Goal: Information Seeking & Learning: Learn about a topic

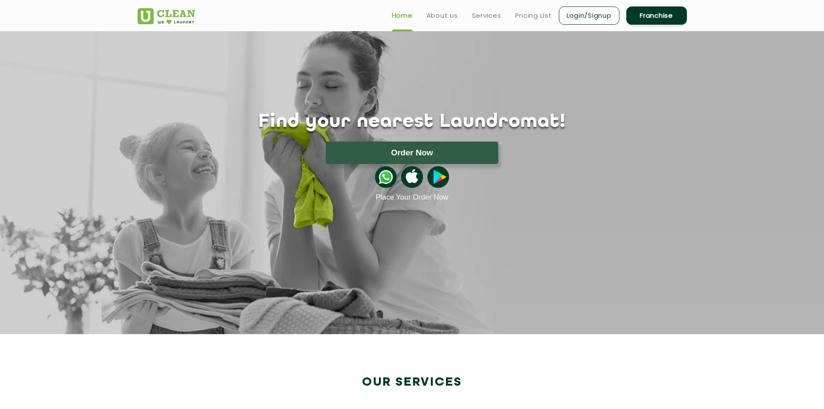
click at [537, 10] on ul "Home About us Services Pricing List Login/Signup Franchise" at bounding box center [536, 15] width 302 height 20
click at [536, 14] on link "Pricing List" at bounding box center [533, 15] width 37 height 10
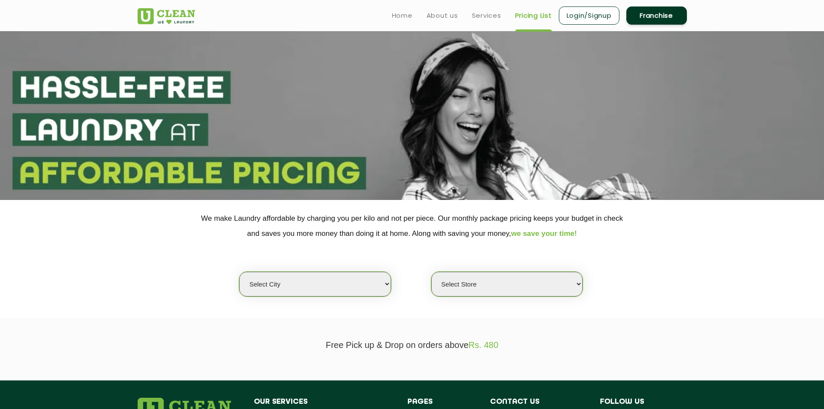
click at [359, 273] on select "Select city [GEOGRAPHIC_DATA] [GEOGRAPHIC_DATA] [GEOGRAPHIC_DATA] [GEOGRAPHIC_D…" at bounding box center [314, 284] width 151 height 25
select select "17"
click at [239, 272] on select "Select city [GEOGRAPHIC_DATA] [GEOGRAPHIC_DATA] [GEOGRAPHIC_DATA] [GEOGRAPHIC_D…" at bounding box center [314, 284] width 151 height 25
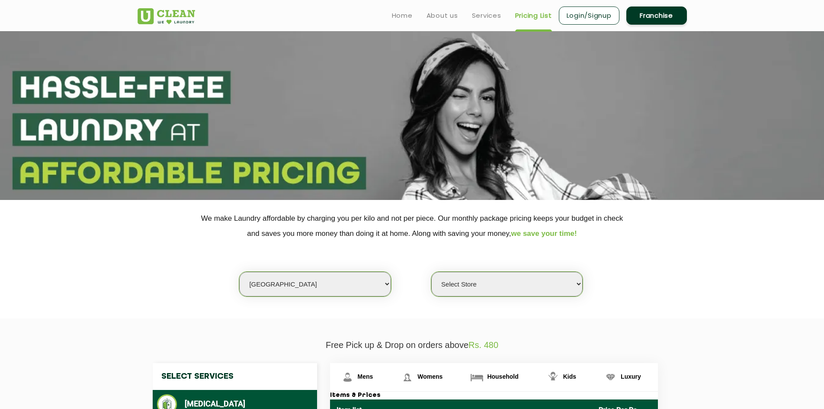
click at [505, 280] on select "Select Store [PERSON_NAME][GEOGRAPHIC_DATA] [GEOGRAPHIC_DATA] [GEOGRAPHIC_DATA]" at bounding box center [506, 284] width 151 height 25
select select "459"
click at [431, 272] on select "Select Store [PERSON_NAME][GEOGRAPHIC_DATA] [GEOGRAPHIC_DATA] [GEOGRAPHIC_DATA]" at bounding box center [506, 284] width 151 height 25
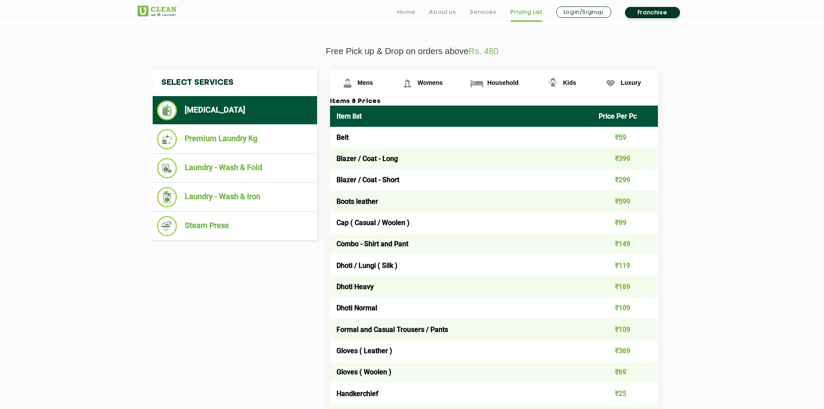
scroll to position [303, 0]
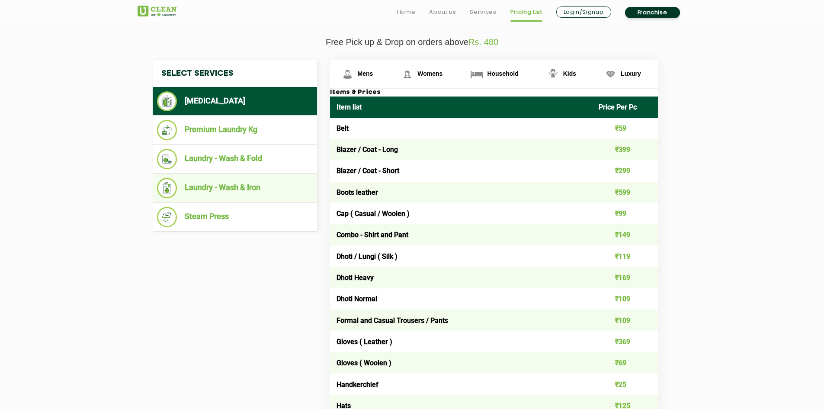
click at [250, 186] on li "Laundry - Wash & Iron" at bounding box center [235, 188] width 156 height 20
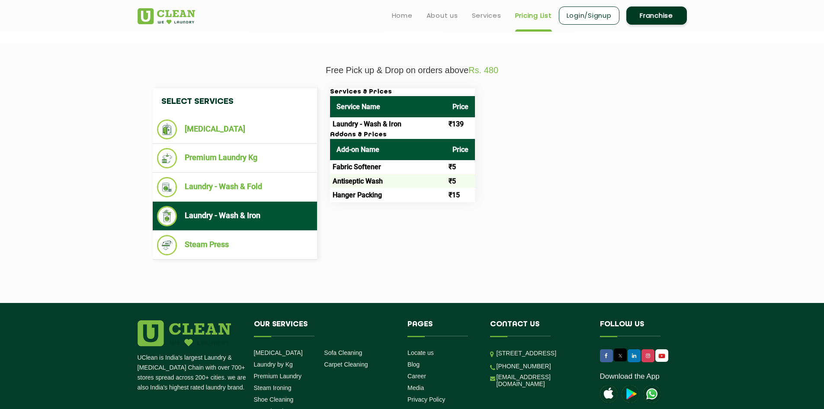
scroll to position [260, 0]
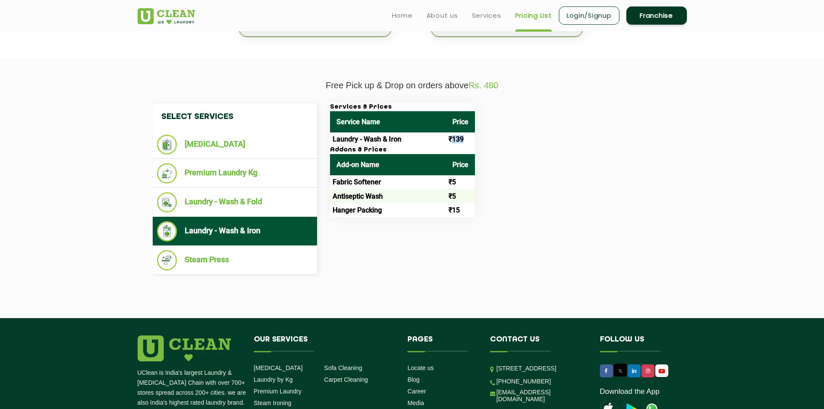
drag, startPoint x: 452, startPoint y: 137, endPoint x: 468, endPoint y: 135, distance: 15.2
click at [468, 135] on td "₹139" at bounding box center [460, 139] width 29 height 14
drag, startPoint x: 459, startPoint y: 137, endPoint x: 464, endPoint y: 140, distance: 5.6
click at [459, 137] on td "₹139" at bounding box center [460, 139] width 29 height 14
click at [459, 133] on td "₹139" at bounding box center [460, 139] width 29 height 14
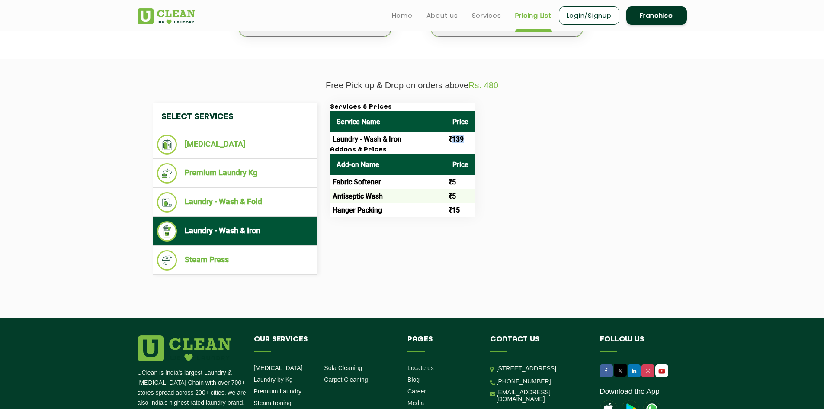
click at [459, 138] on td "₹139" at bounding box center [460, 139] width 29 height 14
click at [255, 199] on li "Laundry - Wash & Fold" at bounding box center [235, 202] width 156 height 20
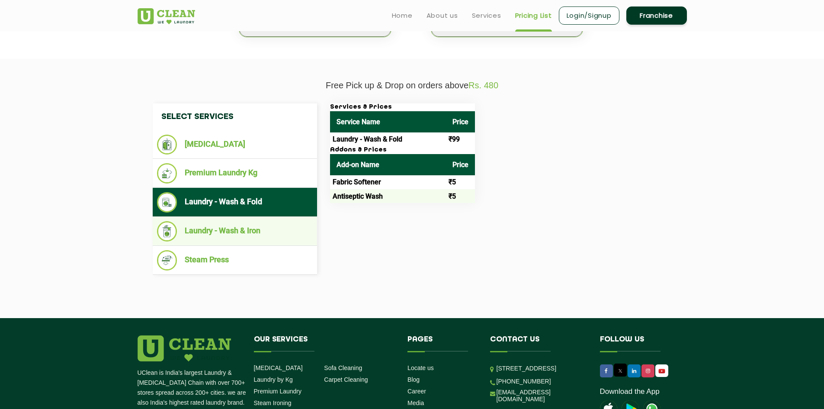
click at [256, 229] on li "Laundry - Wash & Iron" at bounding box center [235, 231] width 156 height 20
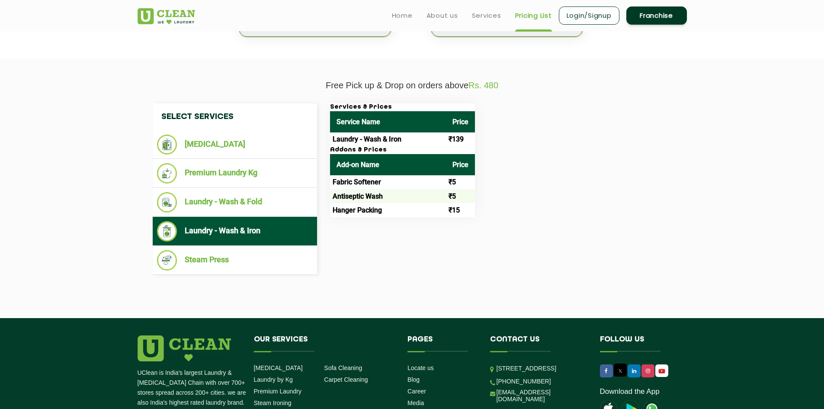
click at [578, 249] on div "Select Services [MEDICAL_DATA] Premium Laundry Kg Laundry - Wash & Fold Laundry…" at bounding box center [412, 188] width 532 height 171
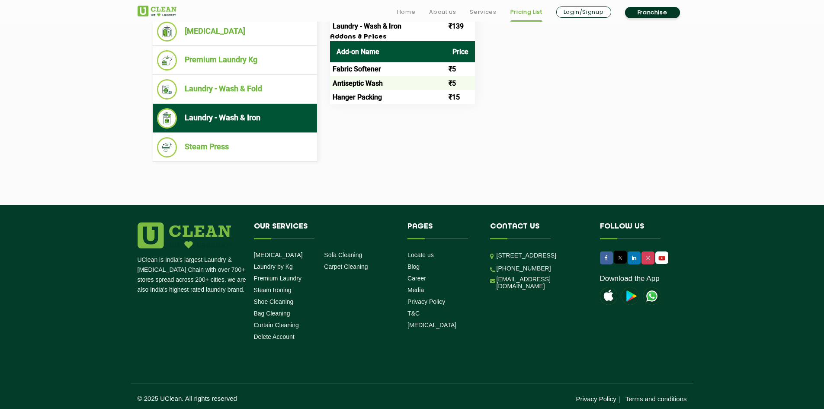
scroll to position [375, 0]
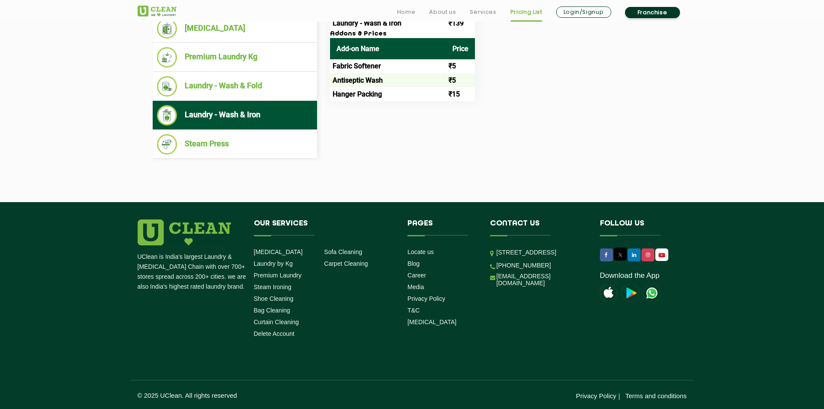
drag, startPoint x: 497, startPoint y: 251, endPoint x: 575, endPoint y: 281, distance: 83.4
click at [575, 257] on p "[STREET_ADDRESS]" at bounding box center [542, 252] width 90 height 10
click at [555, 257] on p "[STREET_ADDRESS]" at bounding box center [542, 252] width 90 height 10
